Goal: Task Accomplishment & Management: Manage account settings

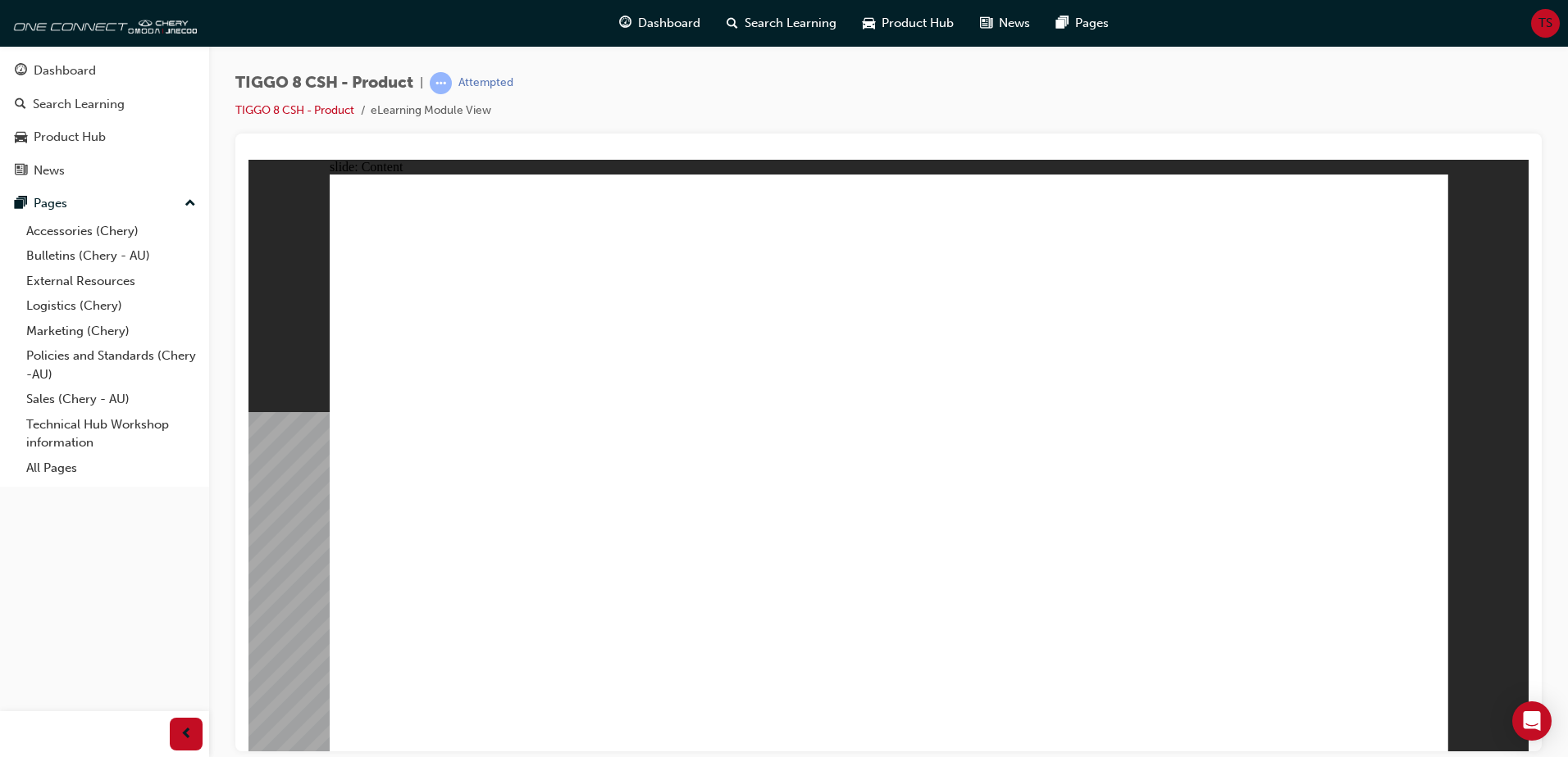
drag, startPoint x: 1339, startPoint y: 582, endPoint x: 1306, endPoint y: 570, distance: 35.1
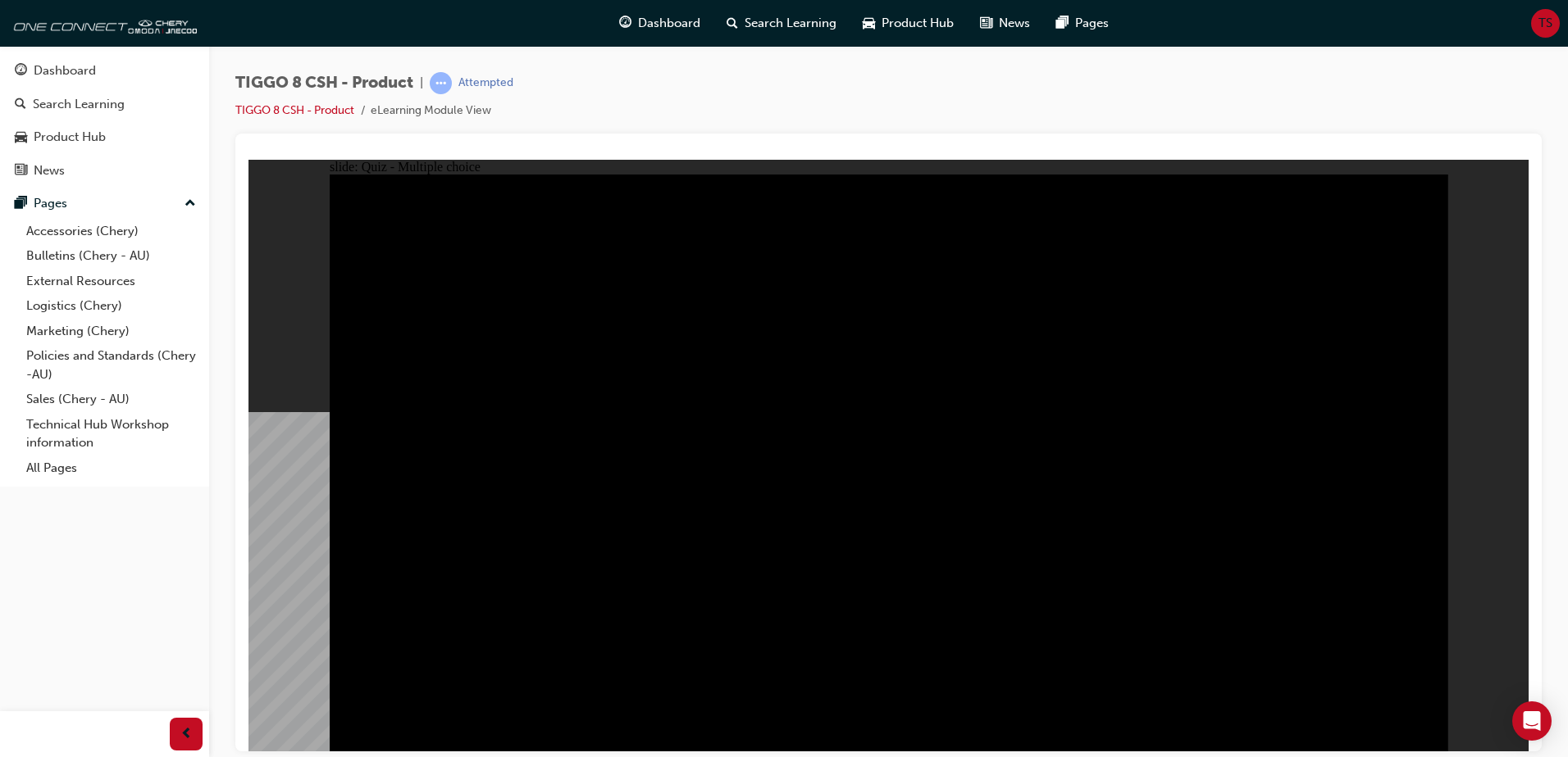
radio input "true"
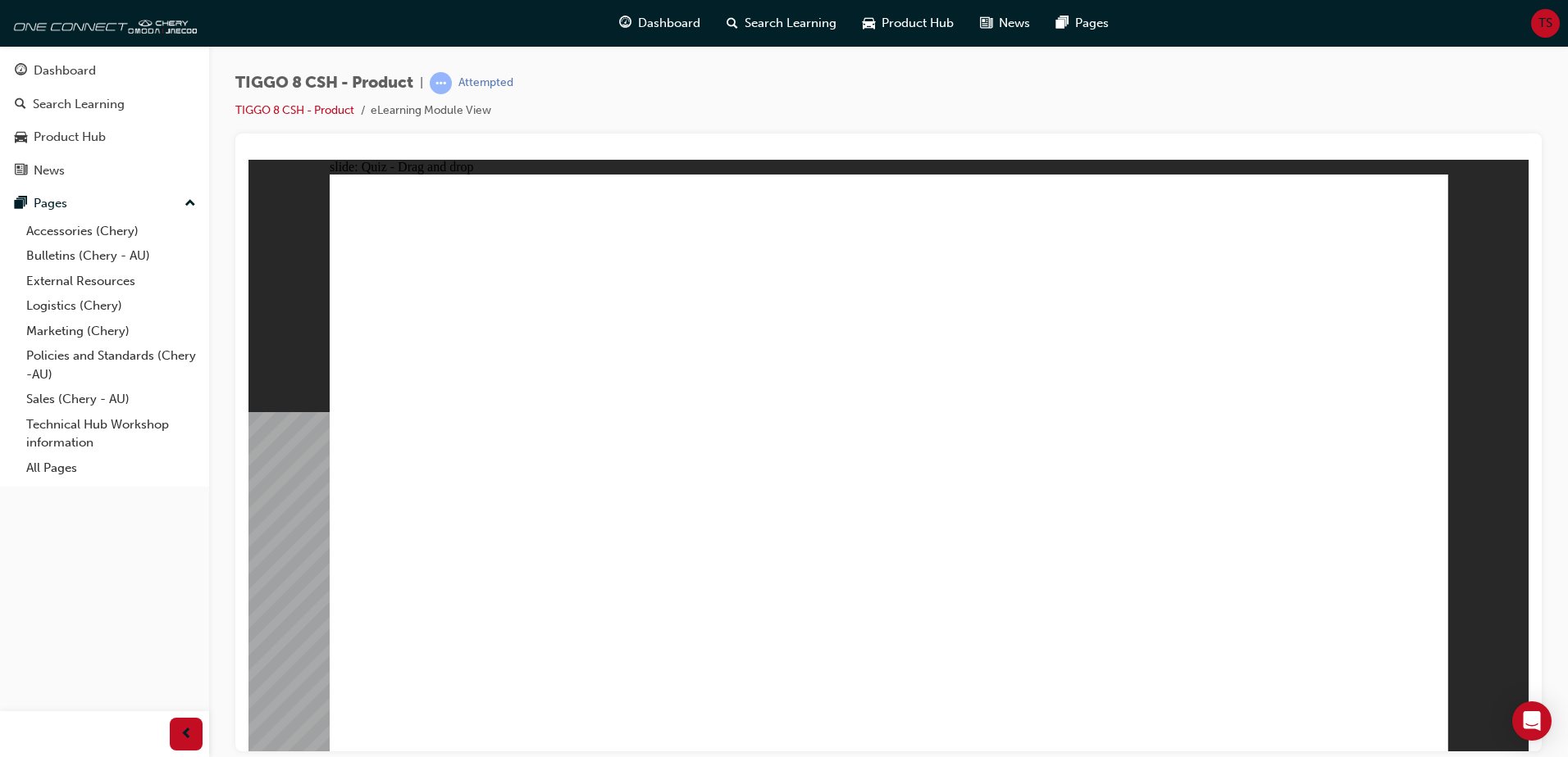
drag, startPoint x: 870, startPoint y: 233, endPoint x: 1113, endPoint y: 483, distance: 348.6
drag, startPoint x: 1218, startPoint y: 365, endPoint x: 1342, endPoint y: 506, distance: 187.8
drag, startPoint x: 1074, startPoint y: 225, endPoint x: 451, endPoint y: 448, distance: 661.7
drag, startPoint x: 914, startPoint y: 351, endPoint x: 825, endPoint y: 475, distance: 152.6
drag, startPoint x: 1316, startPoint y: 217, endPoint x: 680, endPoint y: 487, distance: 690.9
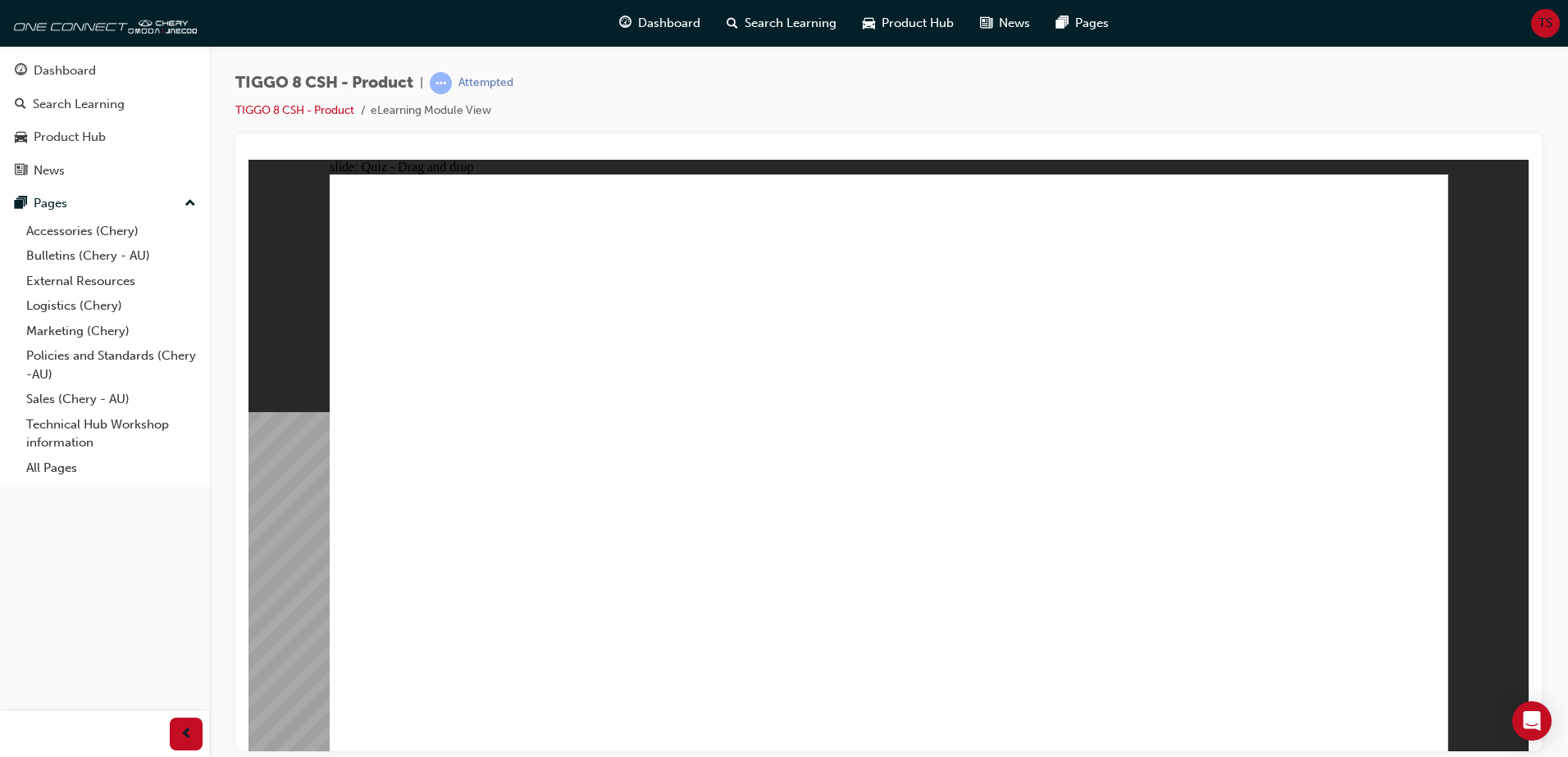
drag, startPoint x: 485, startPoint y: 498, endPoint x: 837, endPoint y: 336, distance: 387.5
drag, startPoint x: 651, startPoint y: 501, endPoint x: 447, endPoint y: 496, distance: 204.1
drag, startPoint x: 1066, startPoint y: 242, endPoint x: 604, endPoint y: 529, distance: 543.9
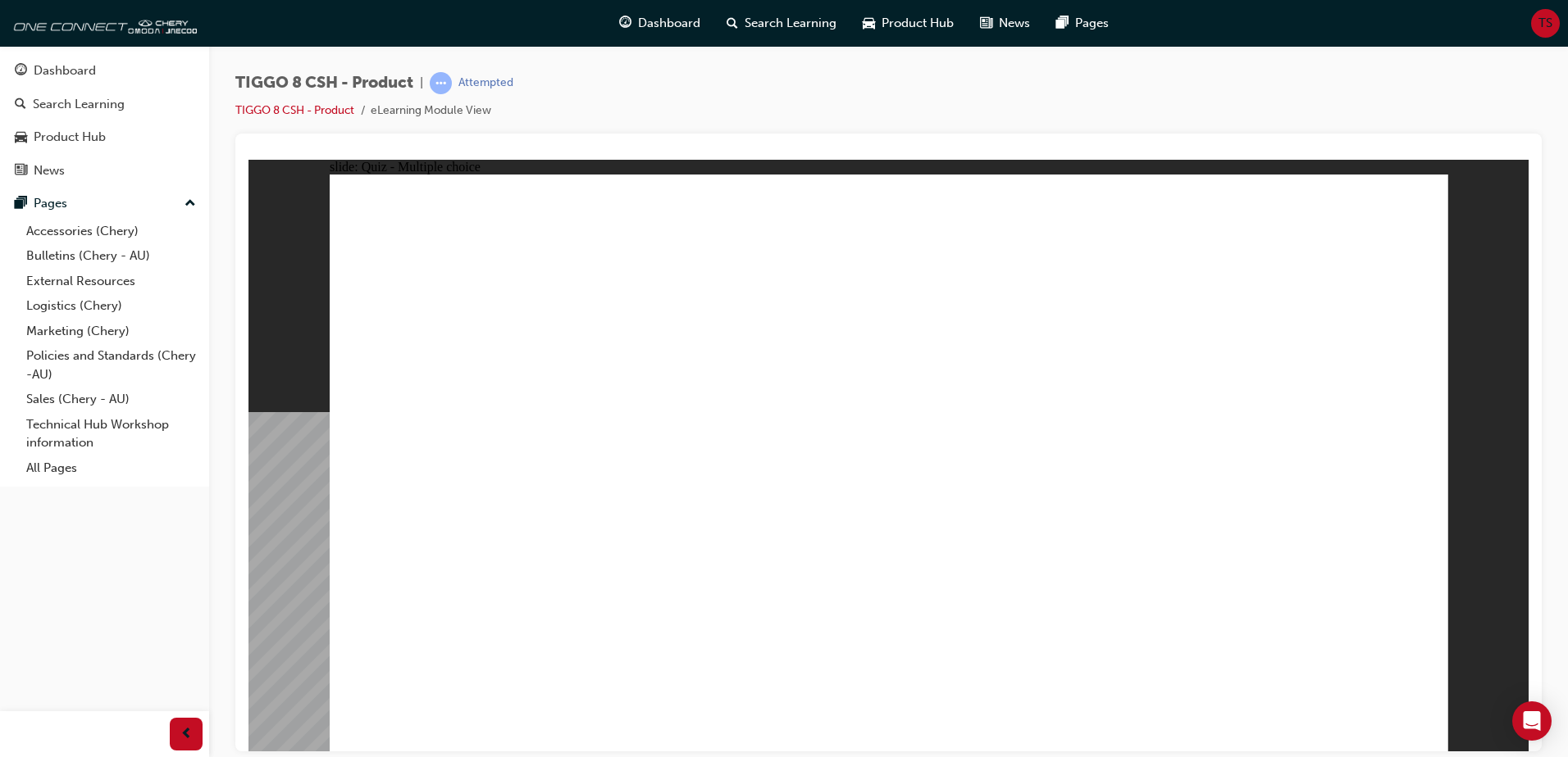
checkbox input "true"
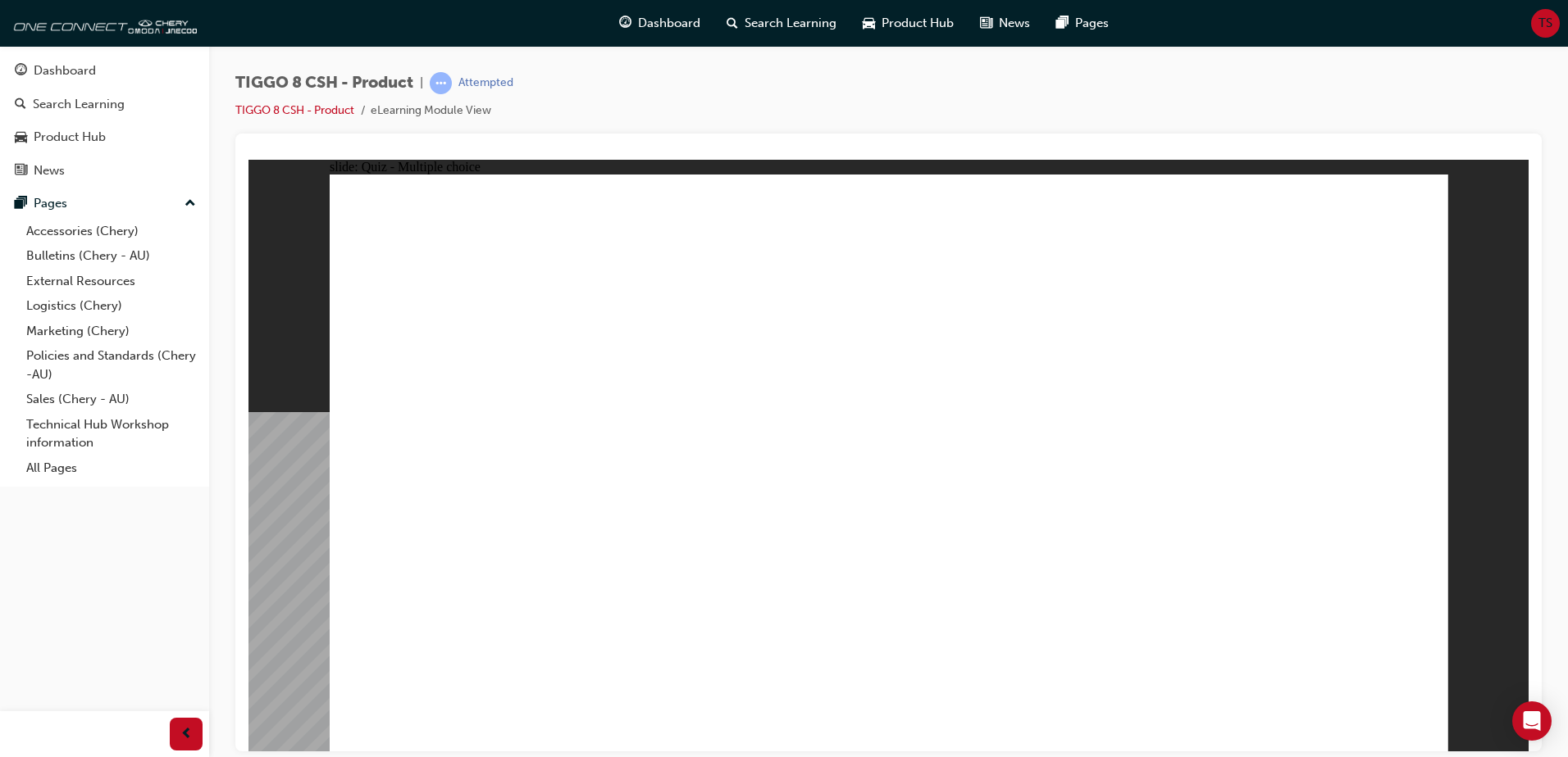
radio input "true"
drag, startPoint x: 900, startPoint y: 241, endPoint x: 917, endPoint y: 504, distance: 263.5
drag, startPoint x: 1097, startPoint y: 249, endPoint x: 1057, endPoint y: 540, distance: 293.7
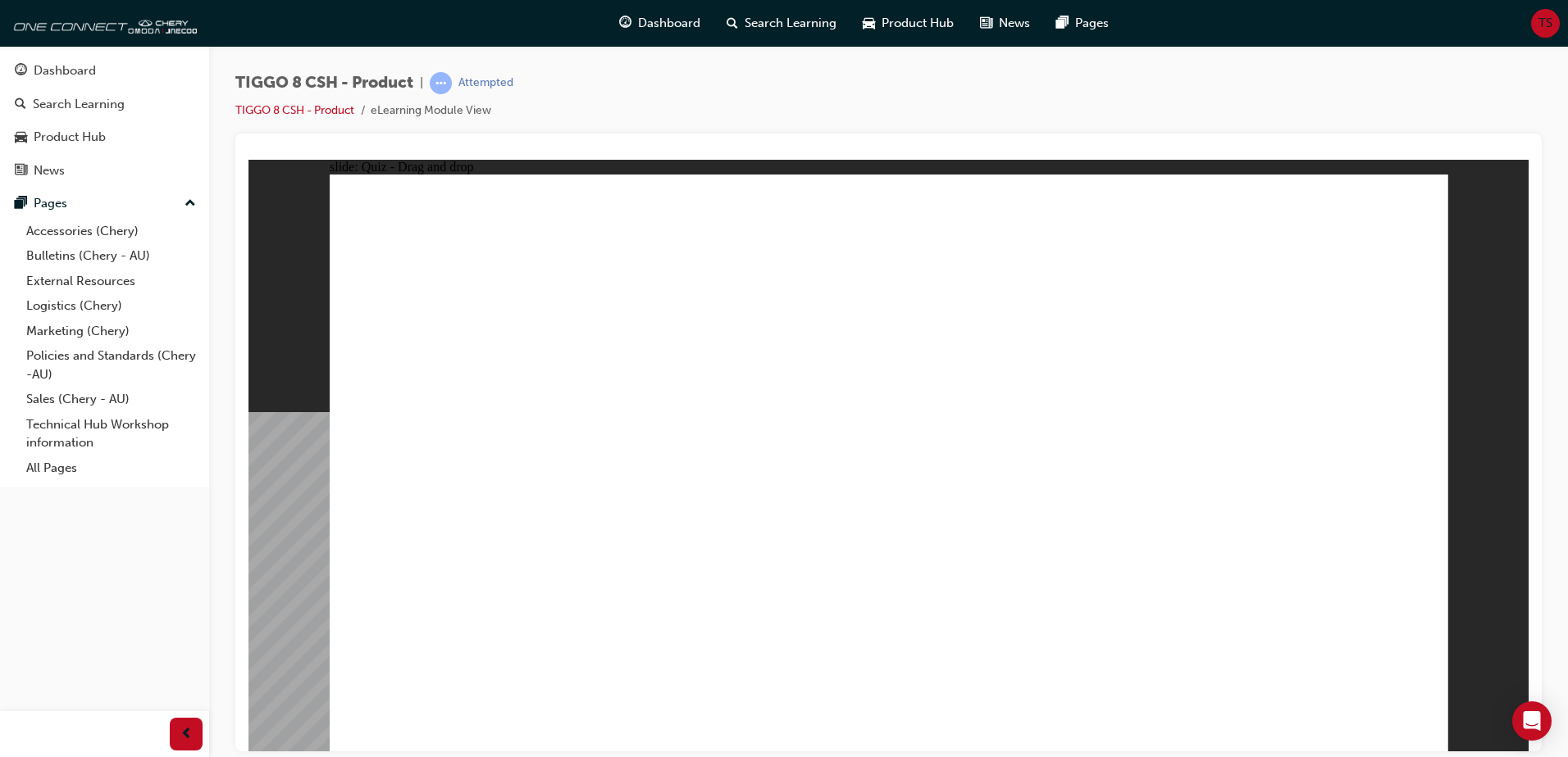
drag, startPoint x: 1087, startPoint y: 287, endPoint x: 1104, endPoint y: 510, distance: 223.6
drag, startPoint x: 1312, startPoint y: 277, endPoint x: 1074, endPoint y: 613, distance: 411.8
drag, startPoint x: 1272, startPoint y: 246, endPoint x: 1086, endPoint y: 527, distance: 337.0
drag, startPoint x: 1066, startPoint y: 399, endPoint x: 1046, endPoint y: 562, distance: 164.2
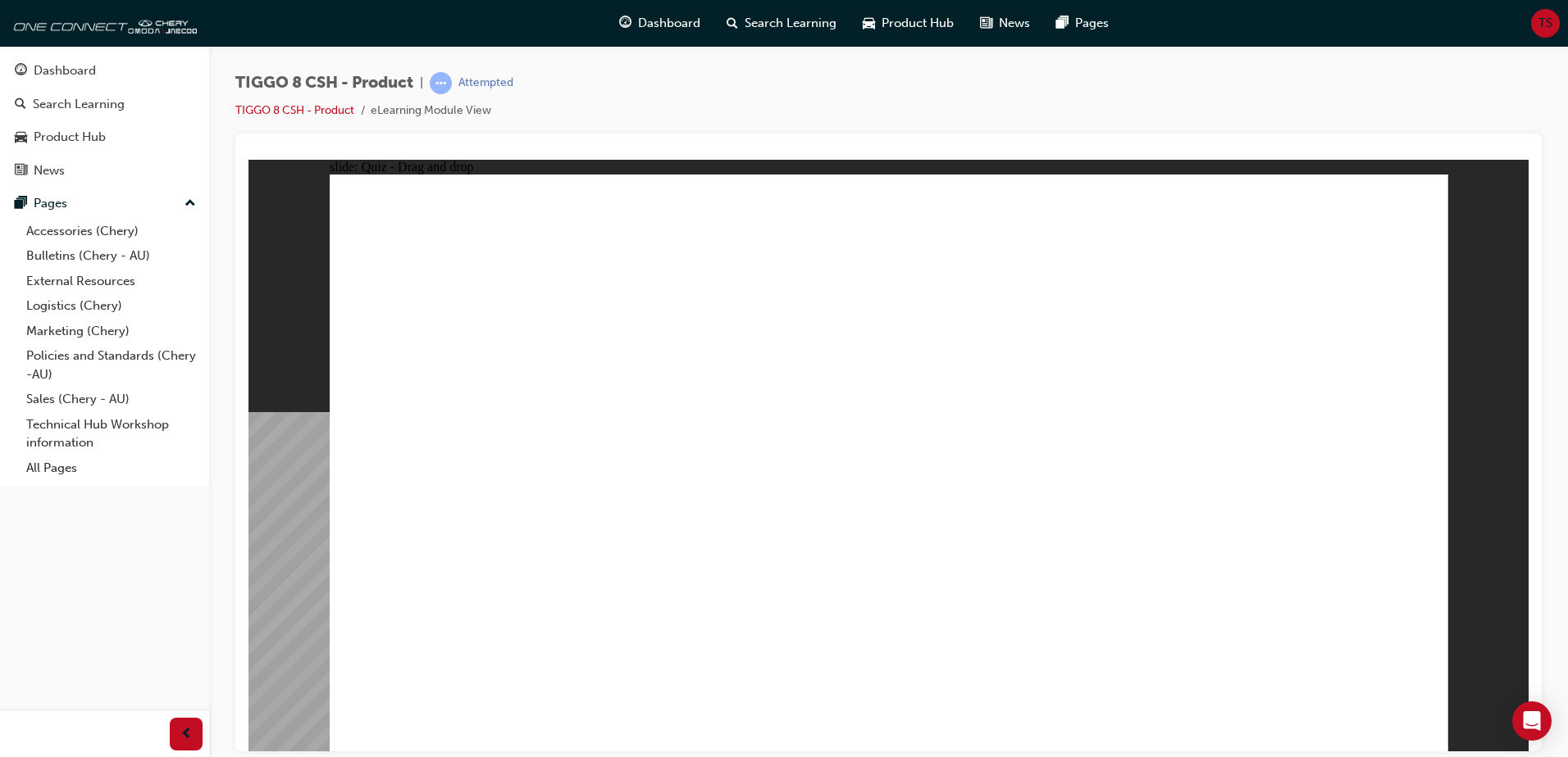
drag, startPoint x: 929, startPoint y: 285, endPoint x: 1124, endPoint y: 617, distance: 385.0
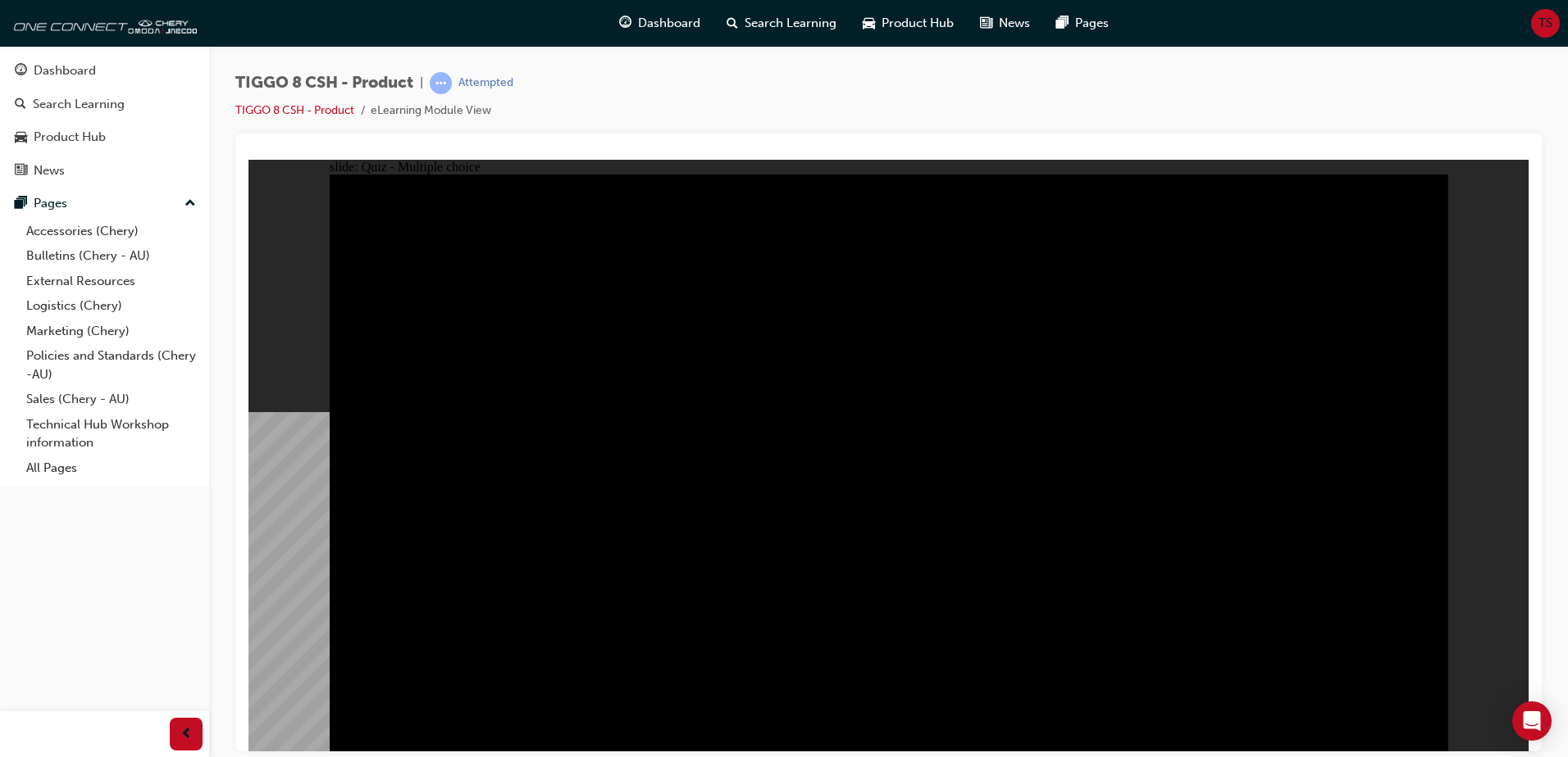
radio input "true"
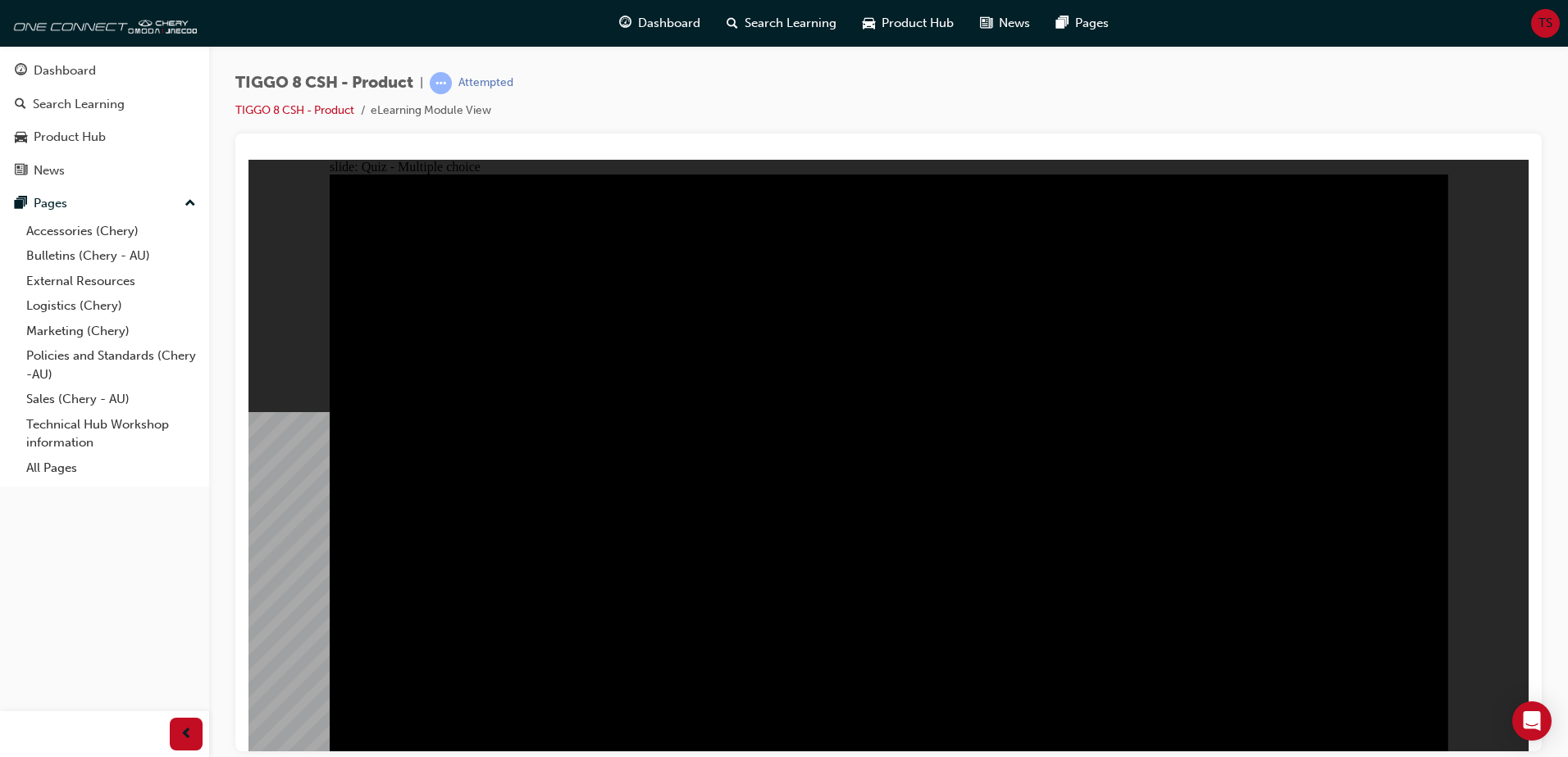
radio input "true"
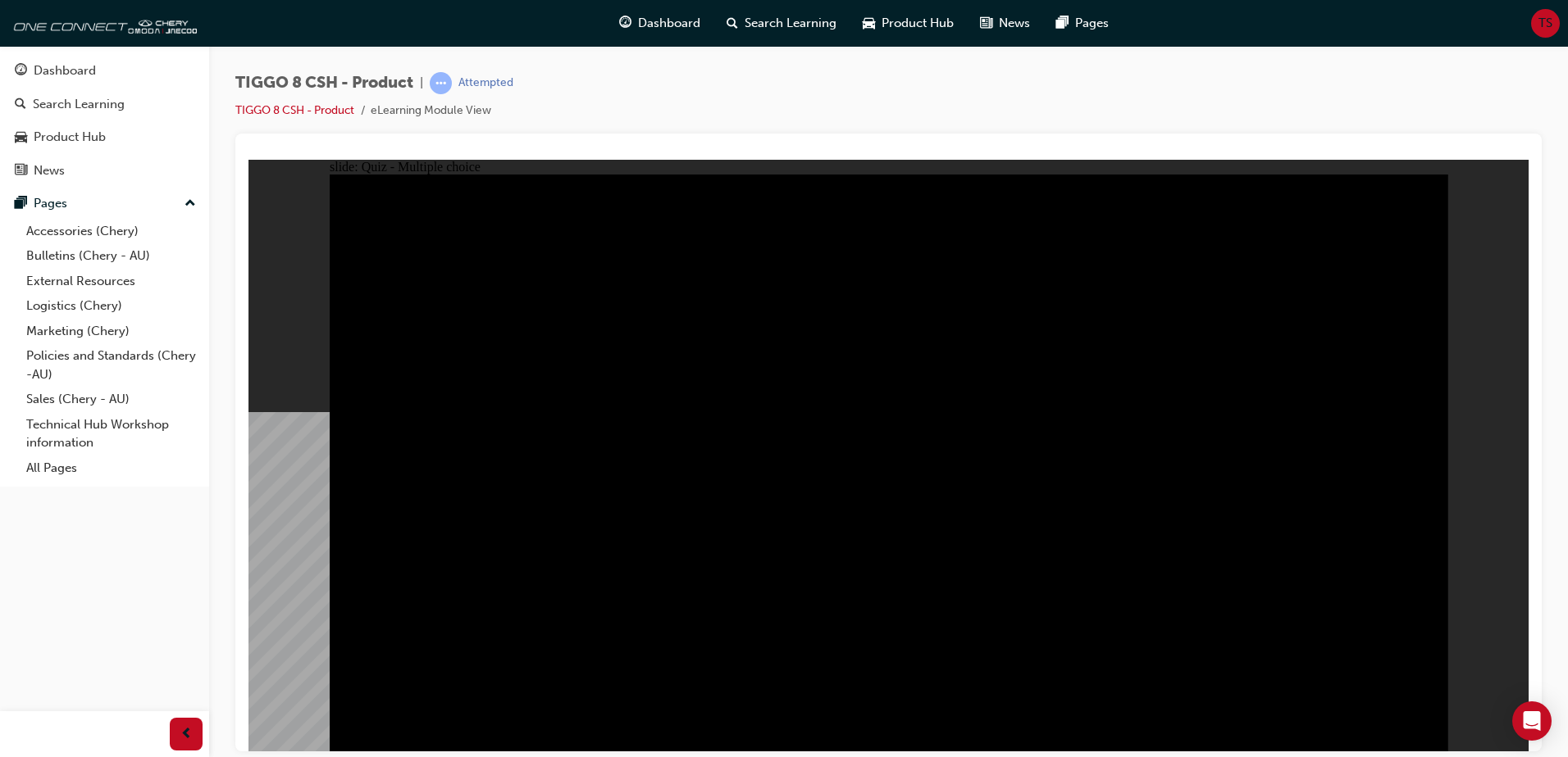
checkbox input "true"
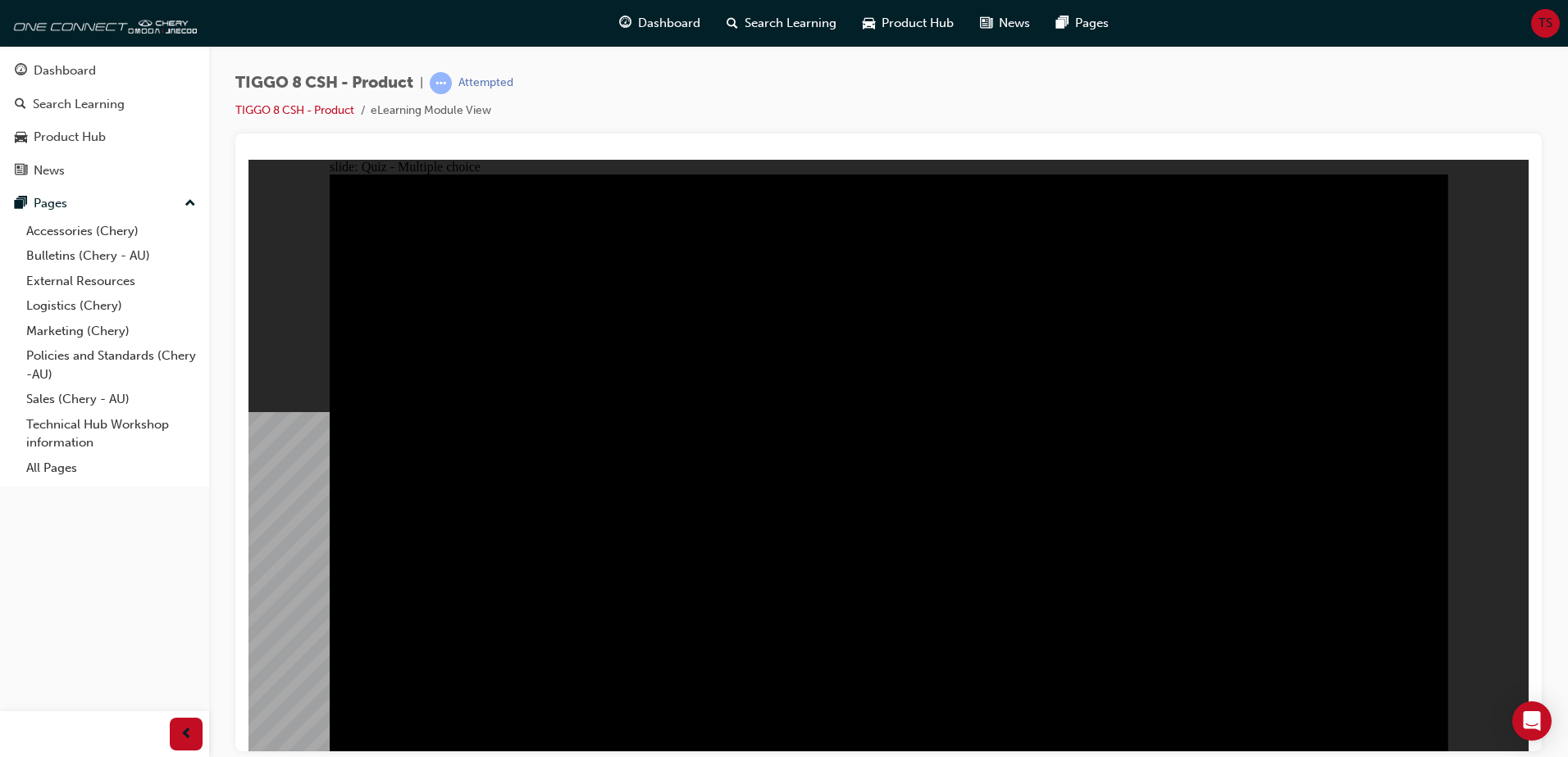
checkbox input "true"
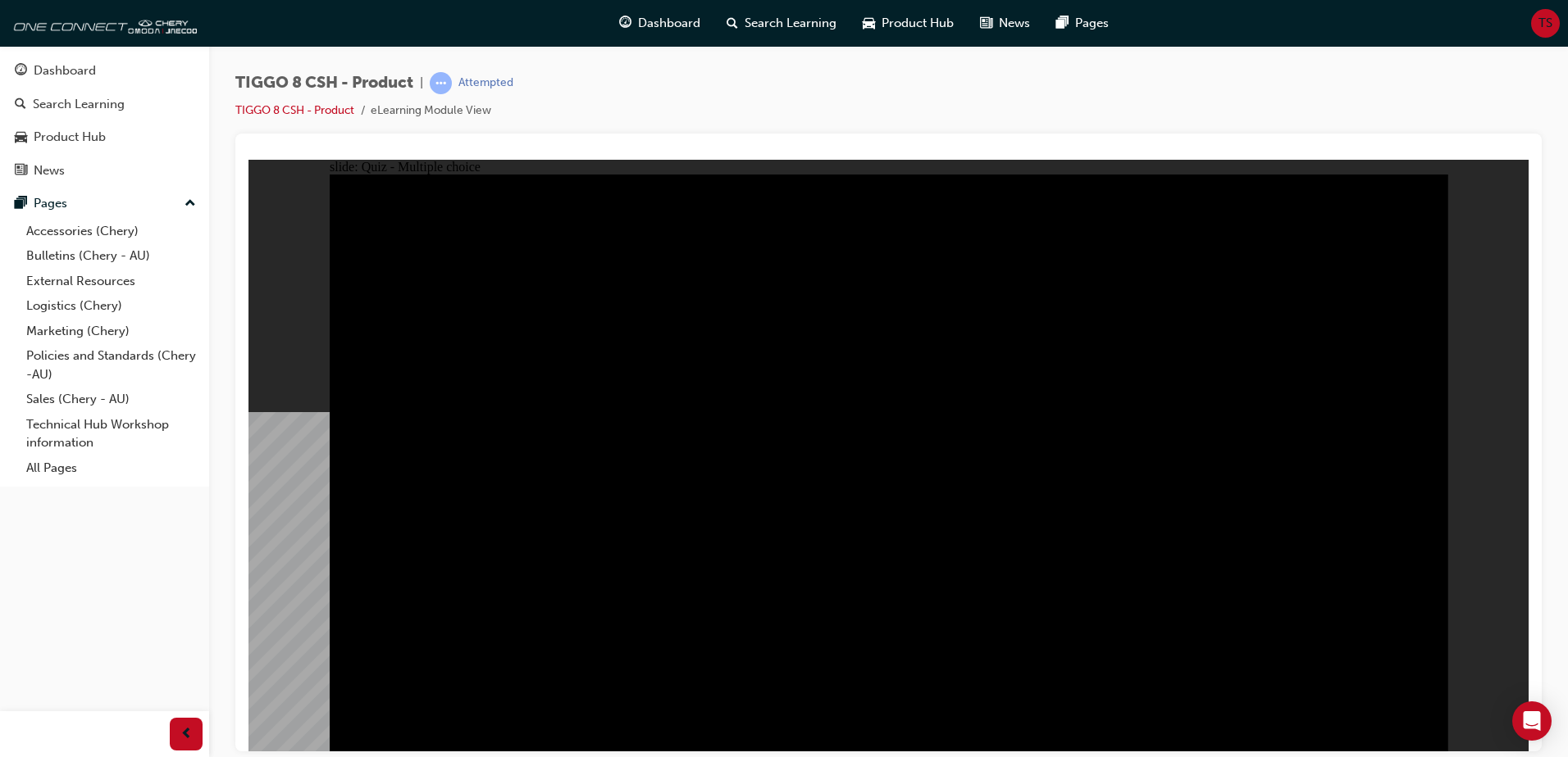
checkbox input "true"
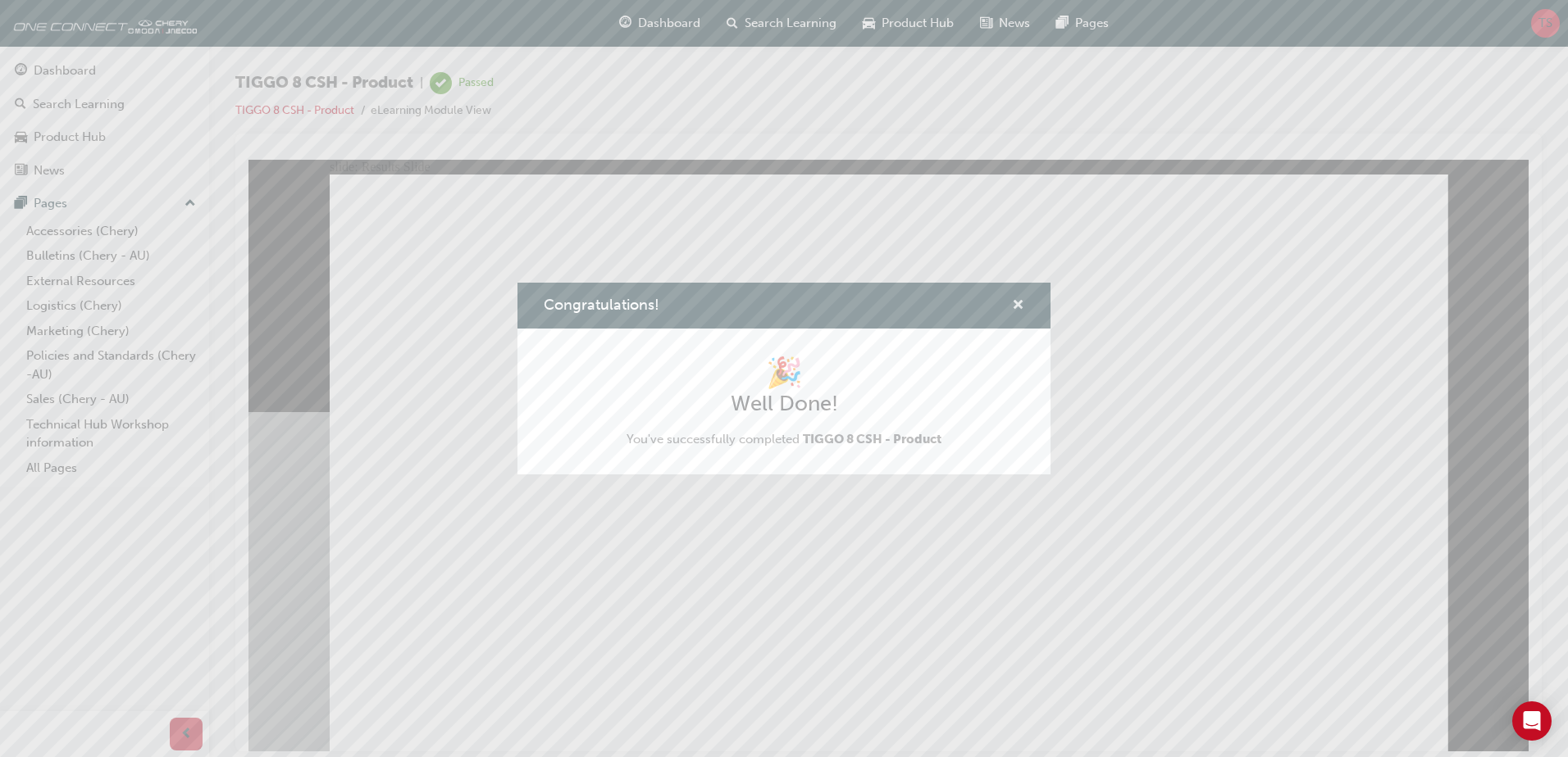
click at [1014, 304] on span "cross-icon" at bounding box center [1018, 306] width 12 height 15
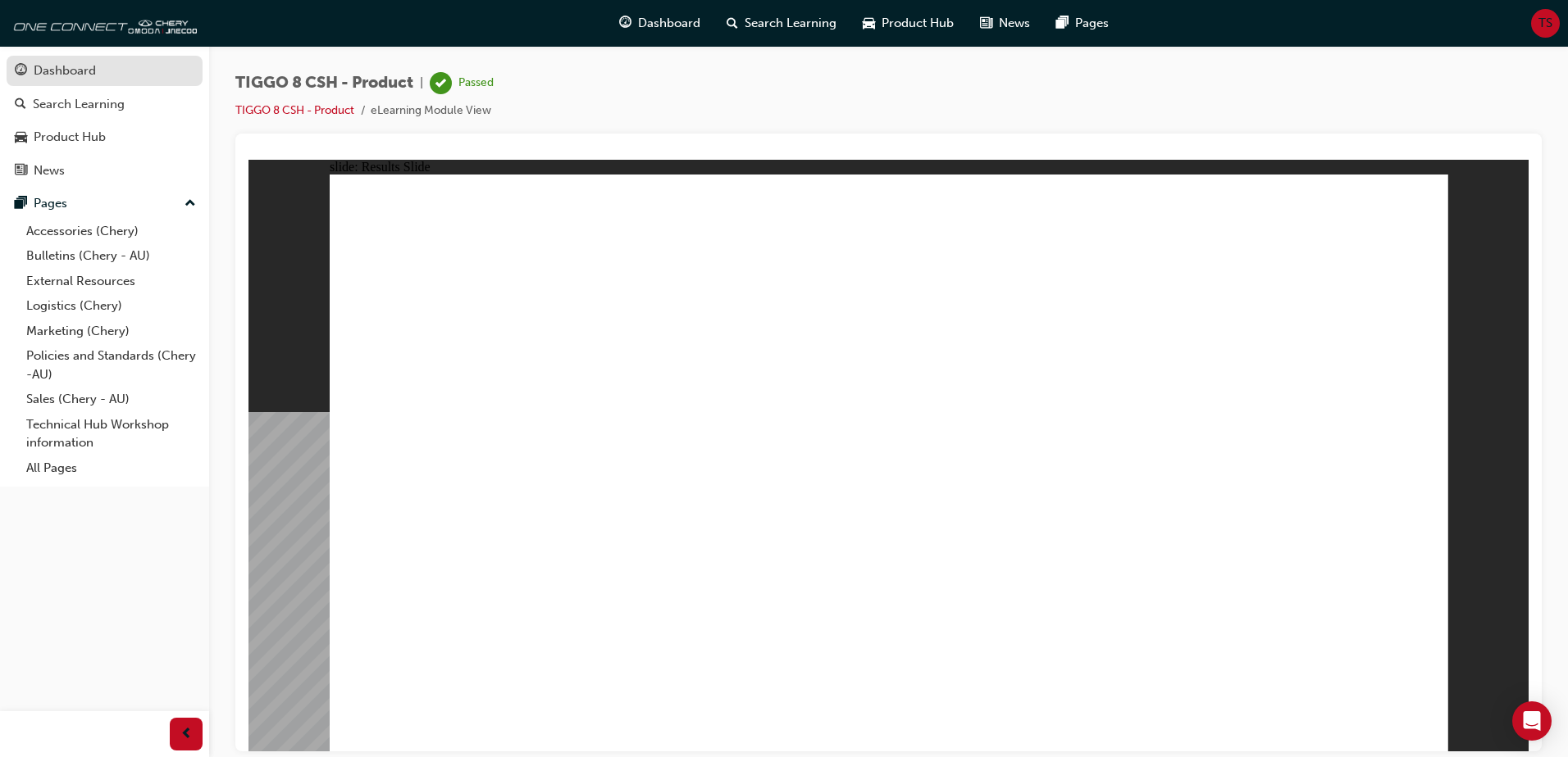
click at [69, 67] on div "Dashboard" at bounding box center [64, 71] width 62 height 19
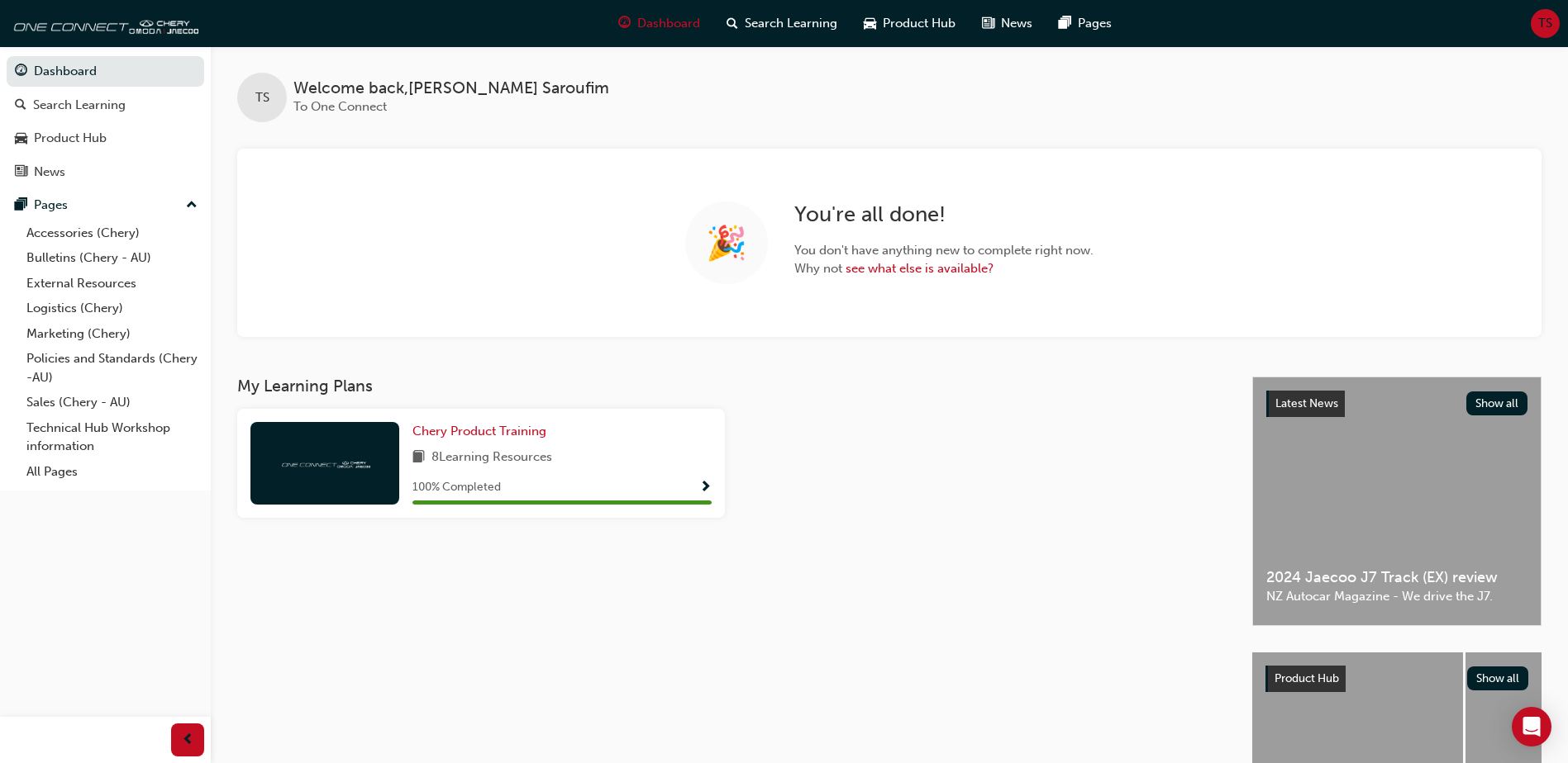
click at [1552, 32] on span "TS" at bounding box center [1545, 23] width 14 height 19
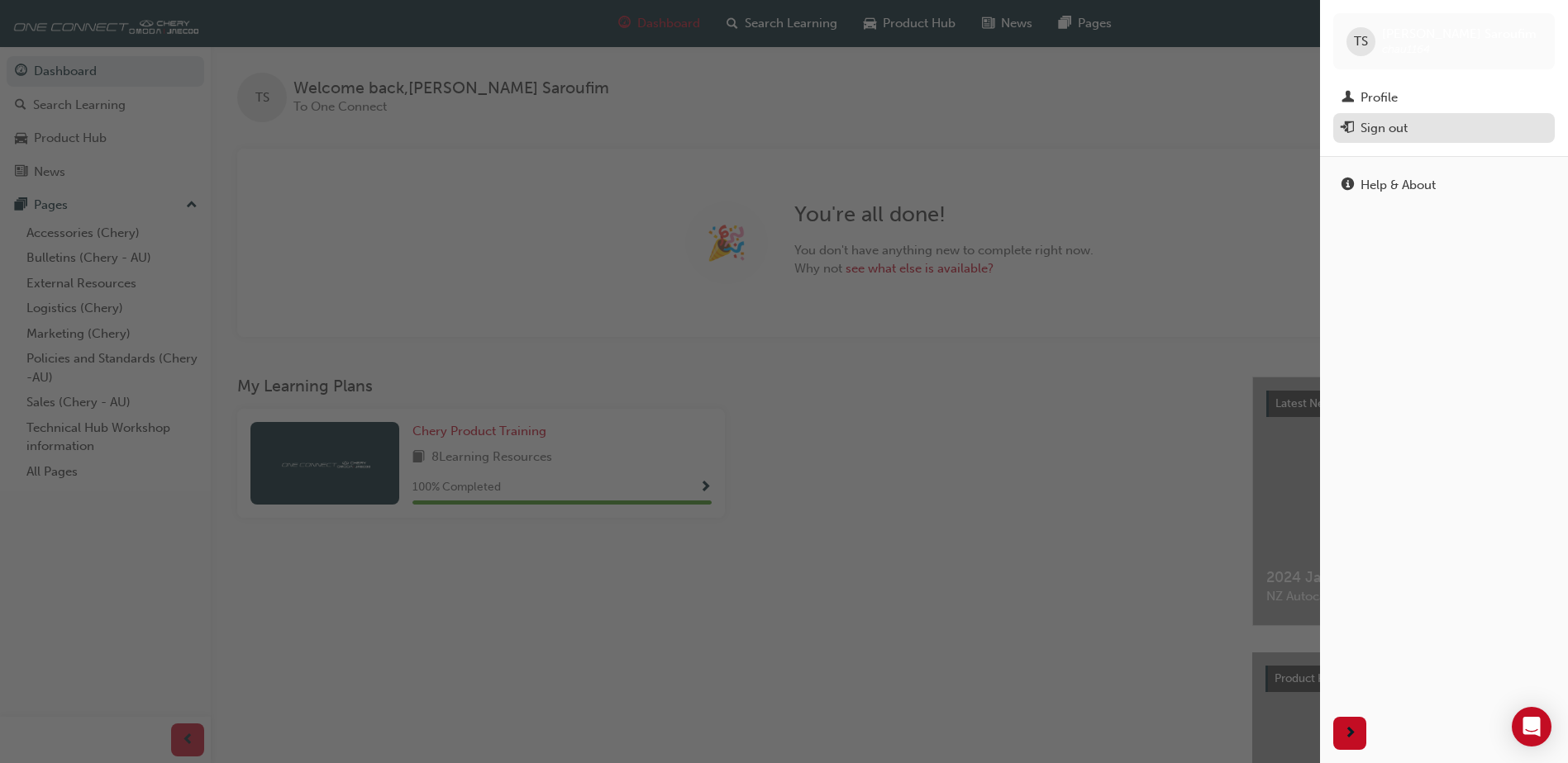
click at [1396, 116] on button "Sign out" at bounding box center [1443, 128] width 222 height 30
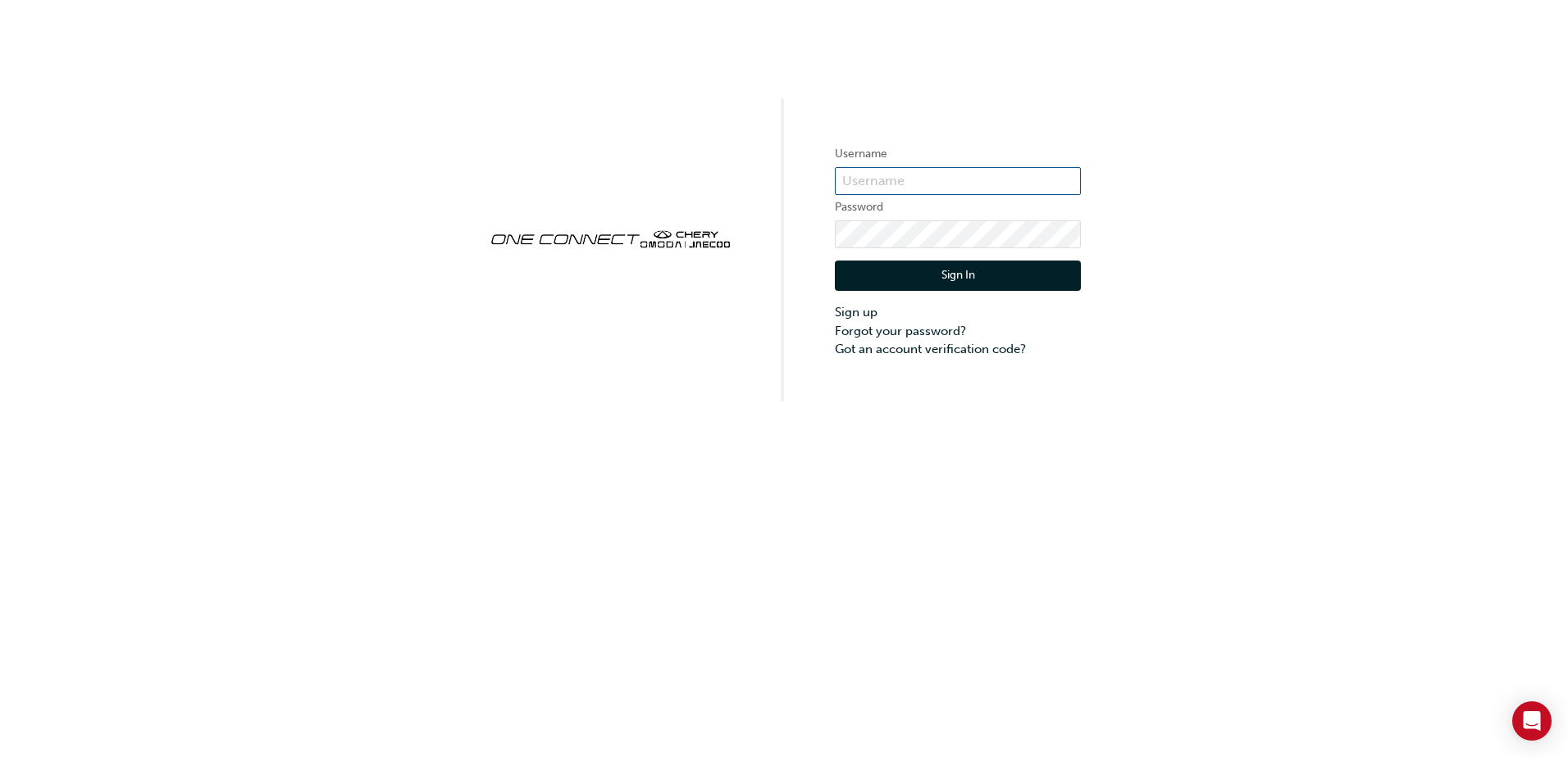
click at [894, 174] on input "text" at bounding box center [957, 180] width 246 height 28
click at [928, 186] on input "text" at bounding box center [957, 180] width 246 height 28
type input "E"
click at [977, 174] on input "text" at bounding box center [957, 180] width 246 height 28
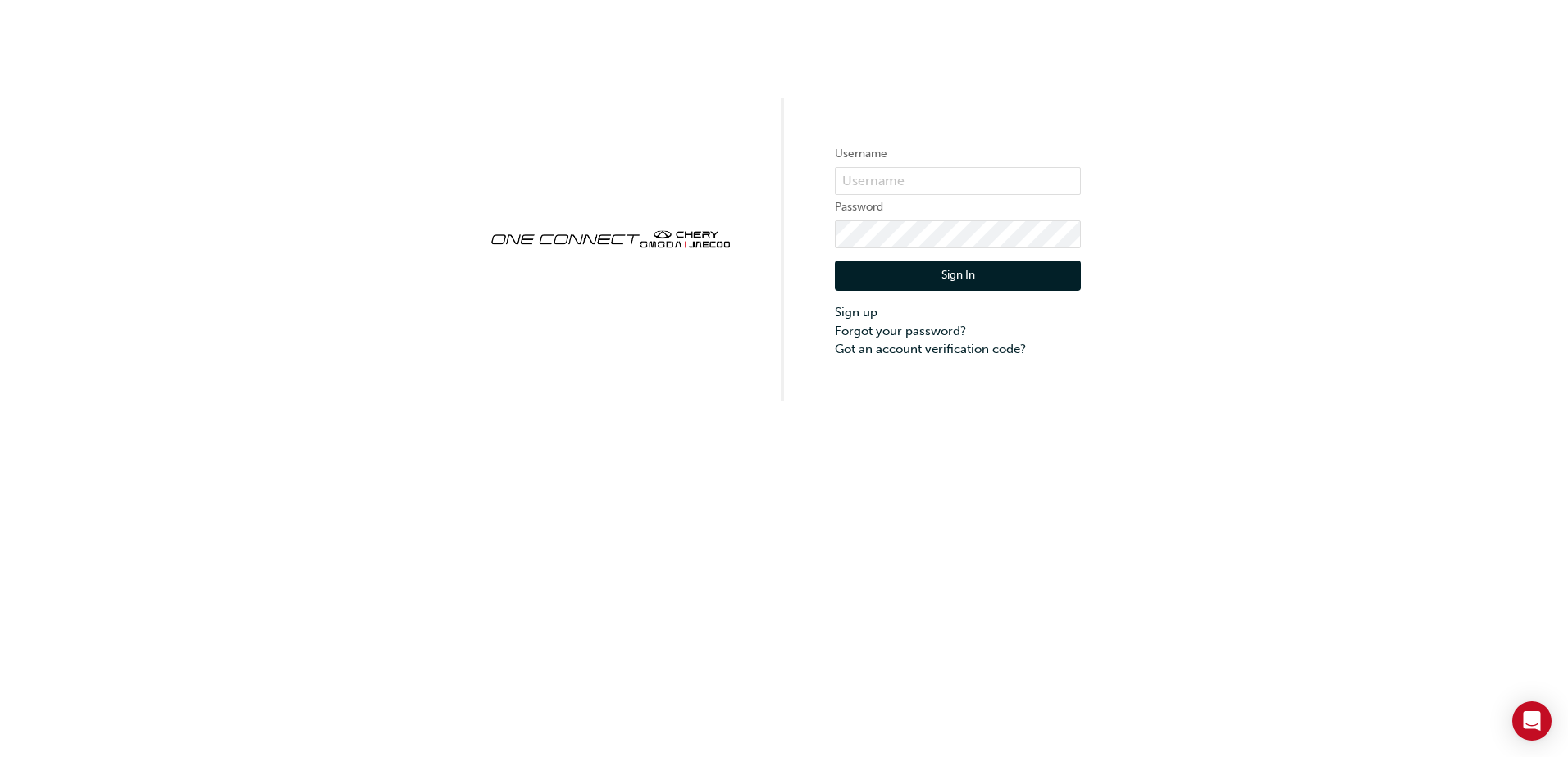
click at [821, 175] on div "Username Password Sign In Sign up Forgot your password? Got an account verifica…" at bounding box center [784, 200] width 1568 height 401
click at [924, 180] on input "text" at bounding box center [957, 180] width 246 height 28
type input "E"
type input "ehou@lander.com.au"
drag, startPoint x: 924, startPoint y: 180, endPoint x: 861, endPoint y: 216, distance: 72.6
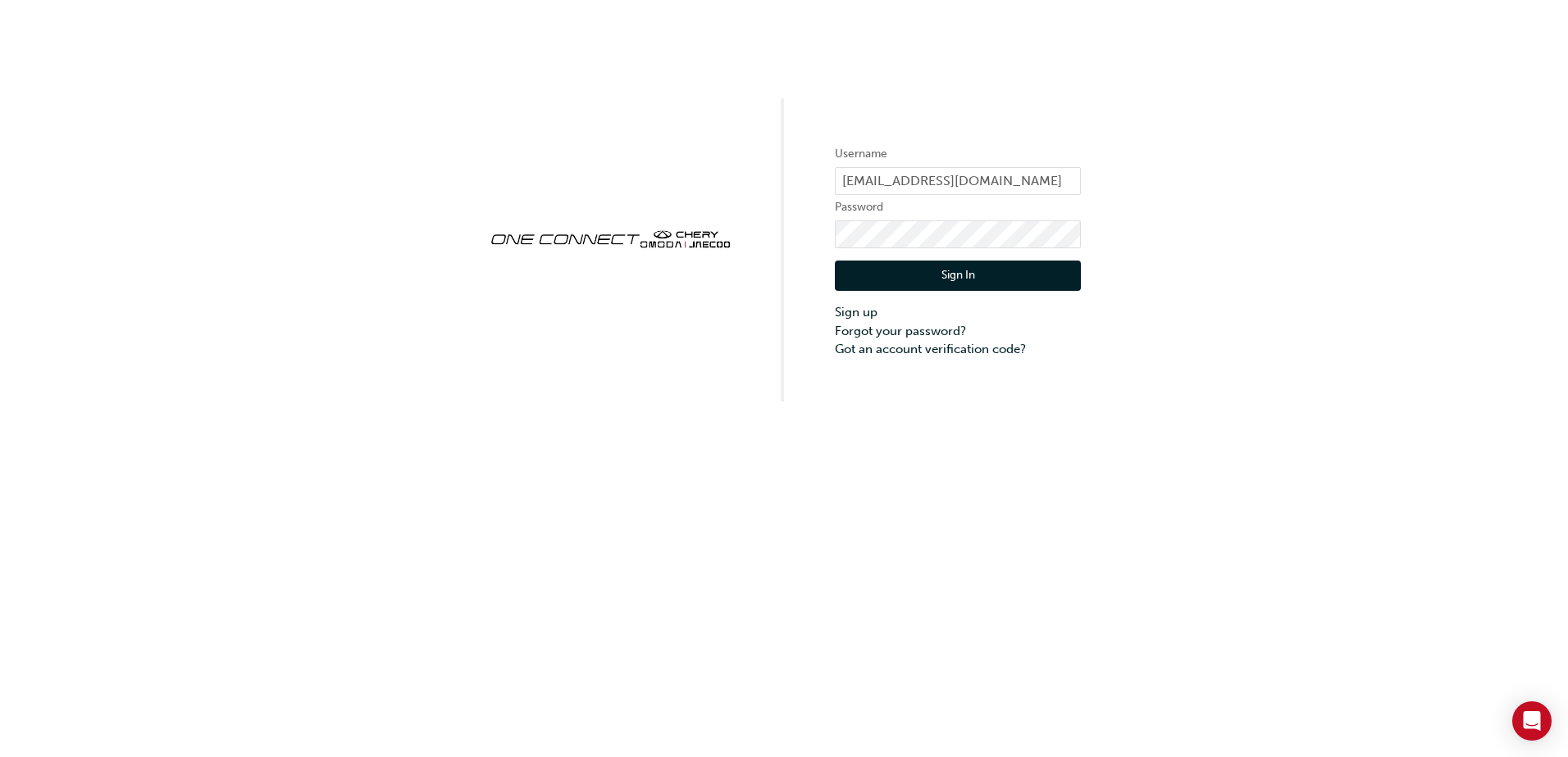
click at [861, 216] on label "Password" at bounding box center [957, 207] width 246 height 20
click button "Sign In" at bounding box center [957, 276] width 246 height 31
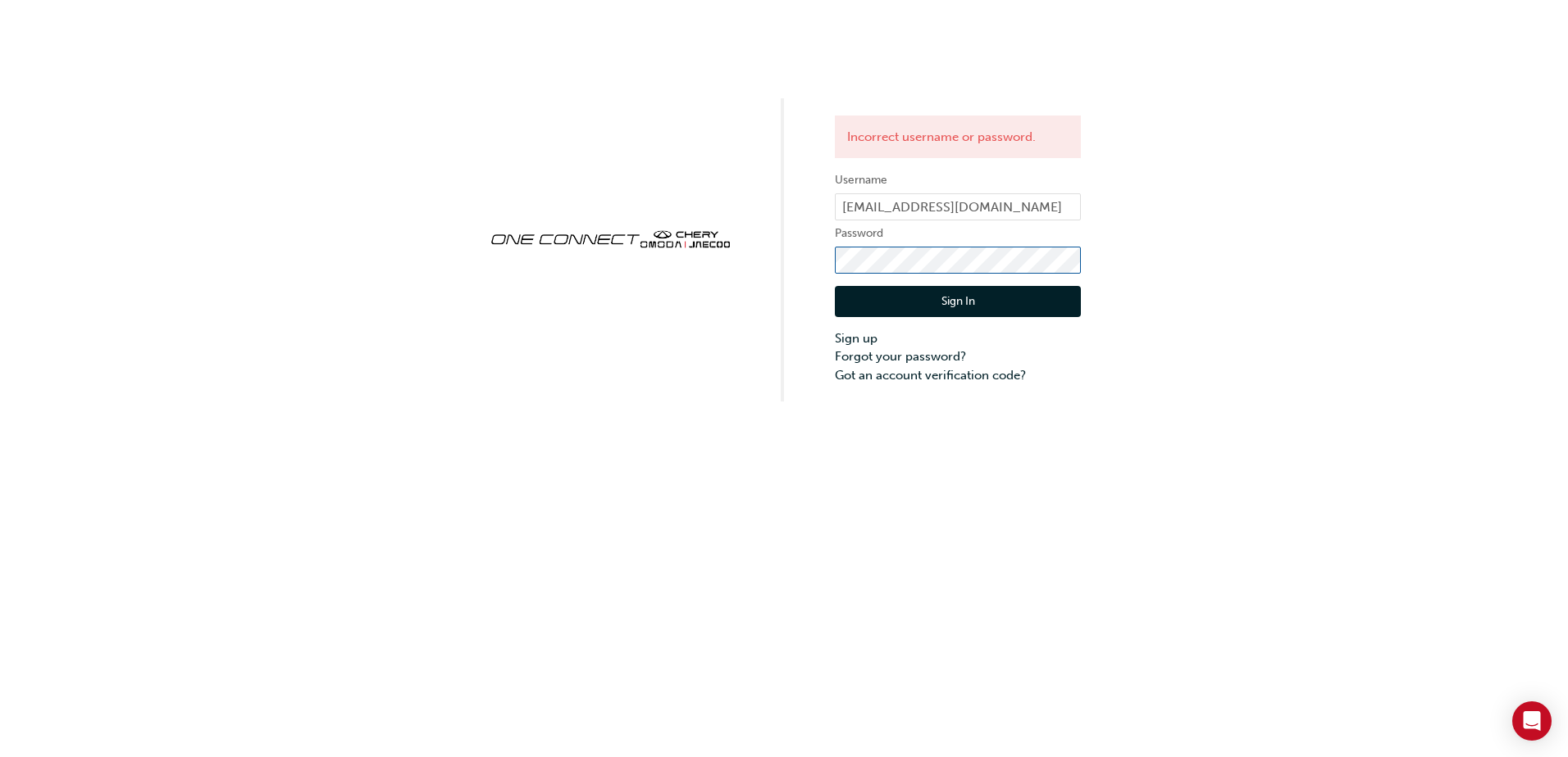
click button "Sign In" at bounding box center [957, 301] width 246 height 31
